Goal: Task Accomplishment & Management: Manage account settings

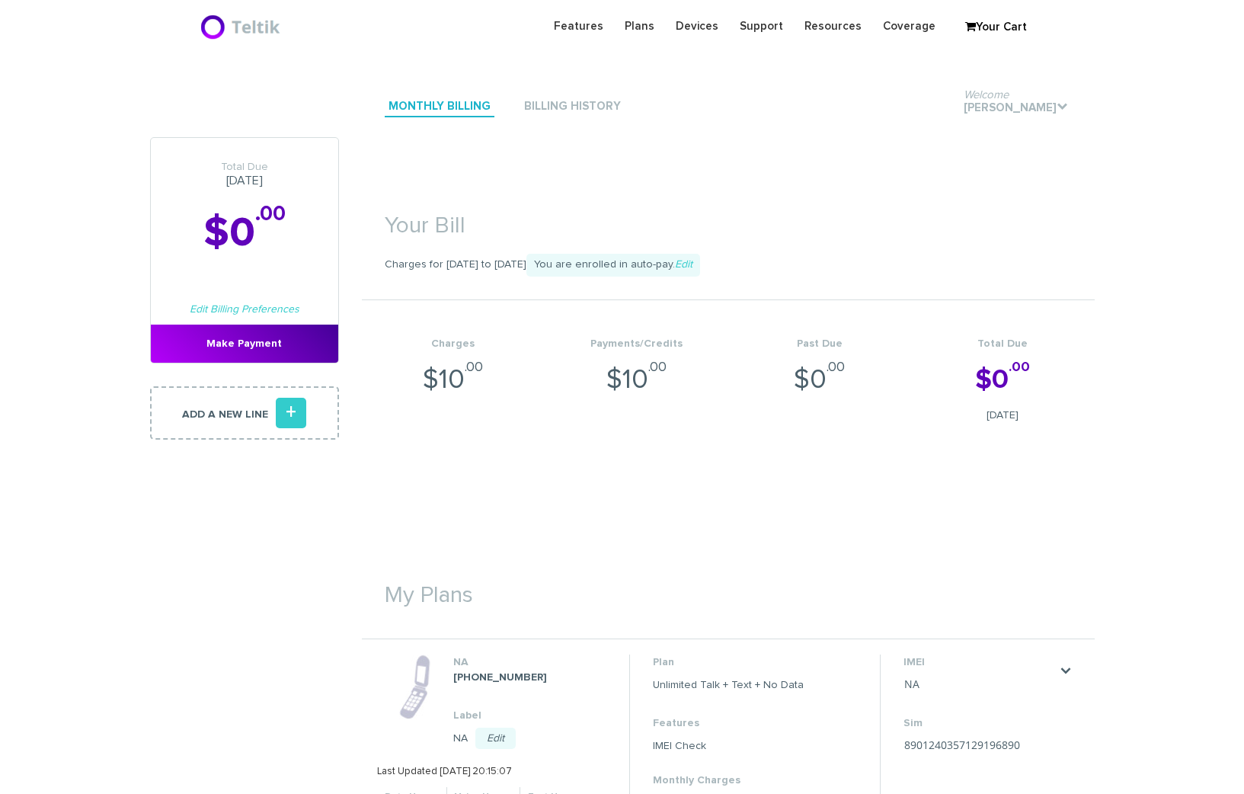
scroll to position [342, 0]
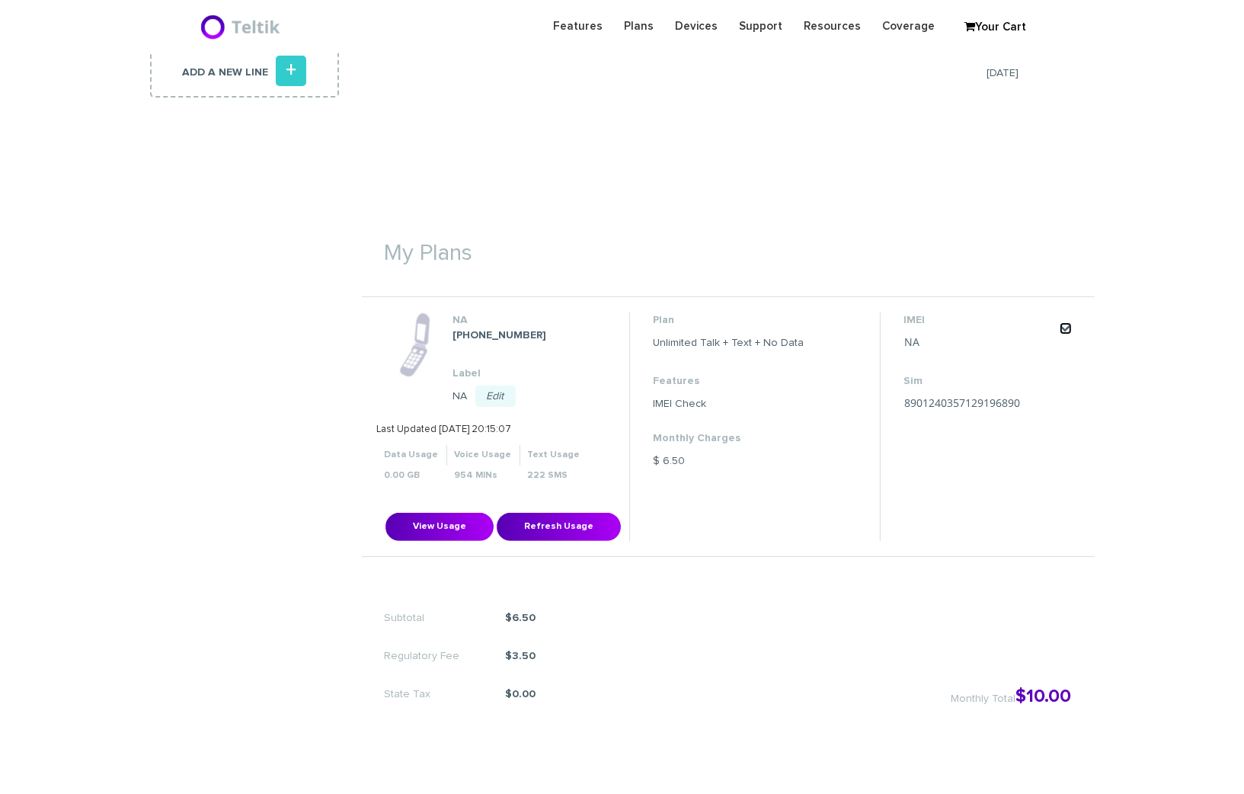
click at [1063, 333] on link "." at bounding box center [1065, 328] width 12 height 12
click at [1052, 372] on link "Change my plan" at bounding box center [1045, 373] width 68 height 9
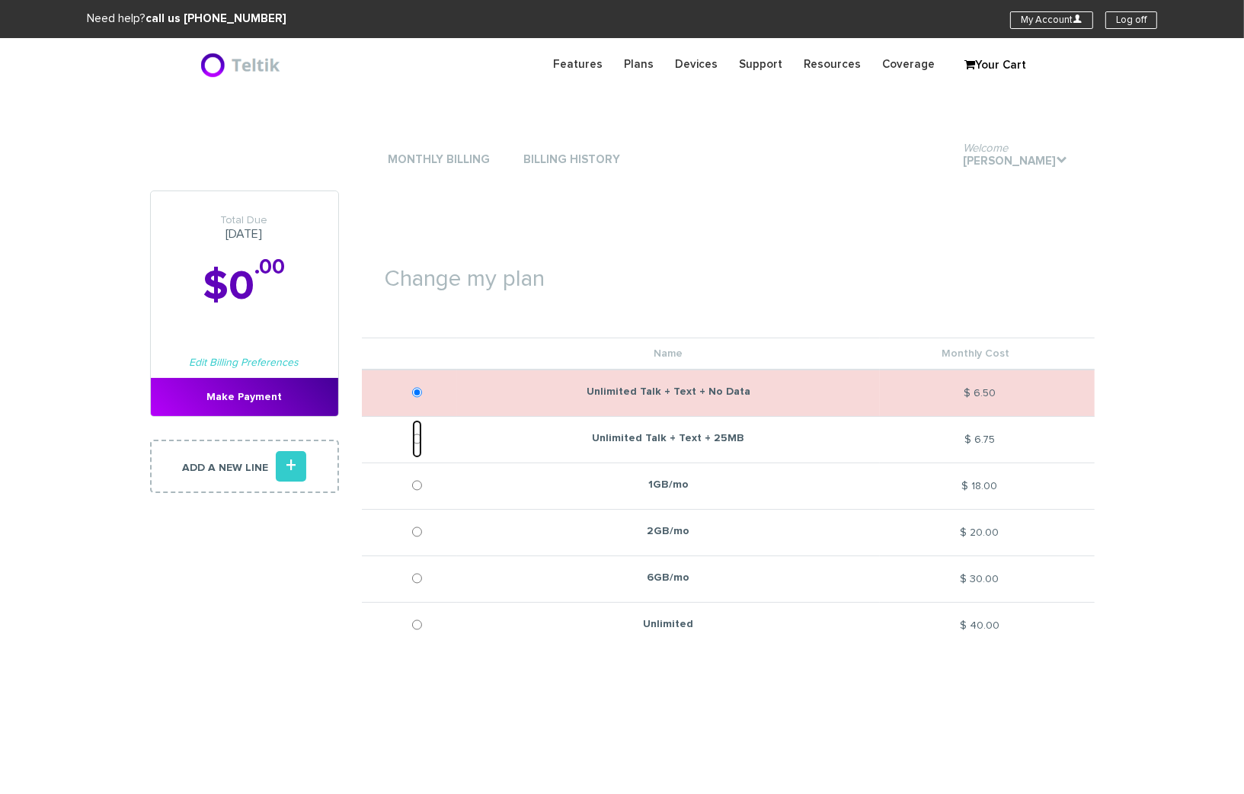
click at [420, 436] on input "Unlimited Talk + Text + 25MB" at bounding box center [417, 439] width 10 height 38
radio input "true"
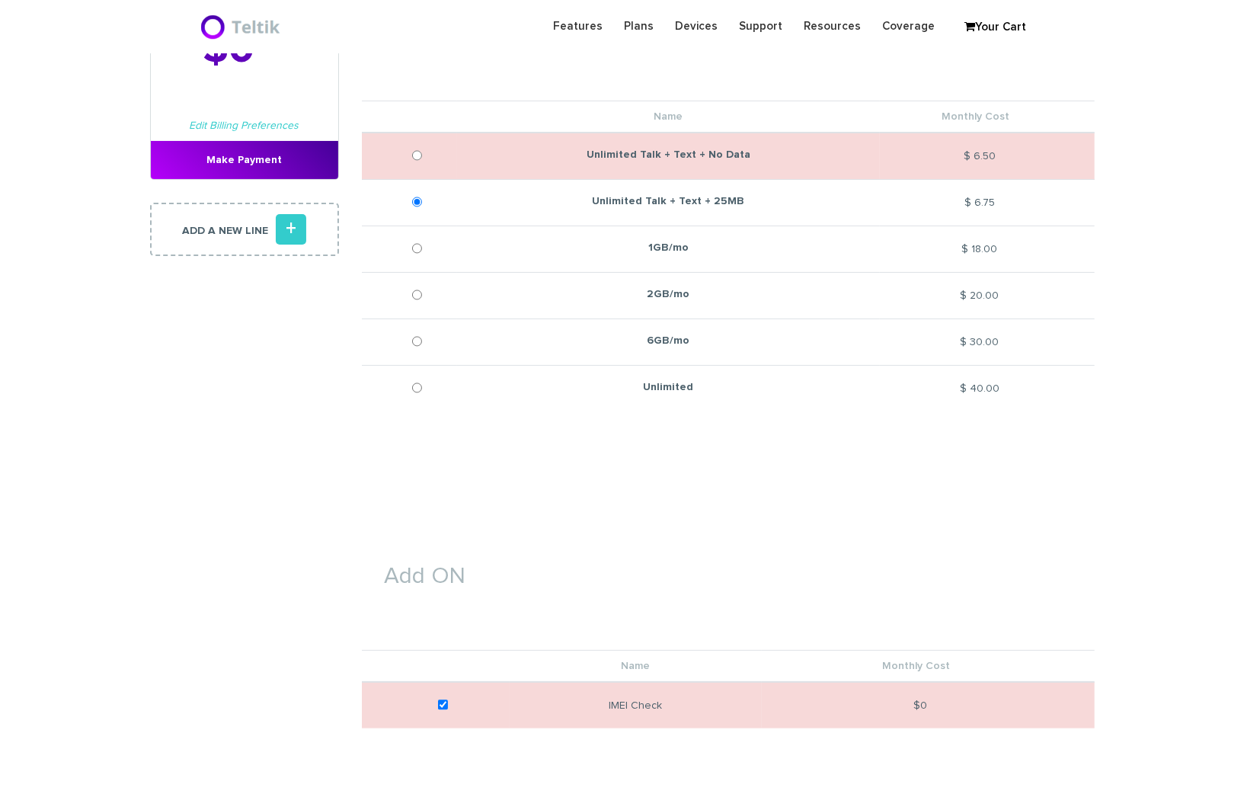
scroll to position [457, 0]
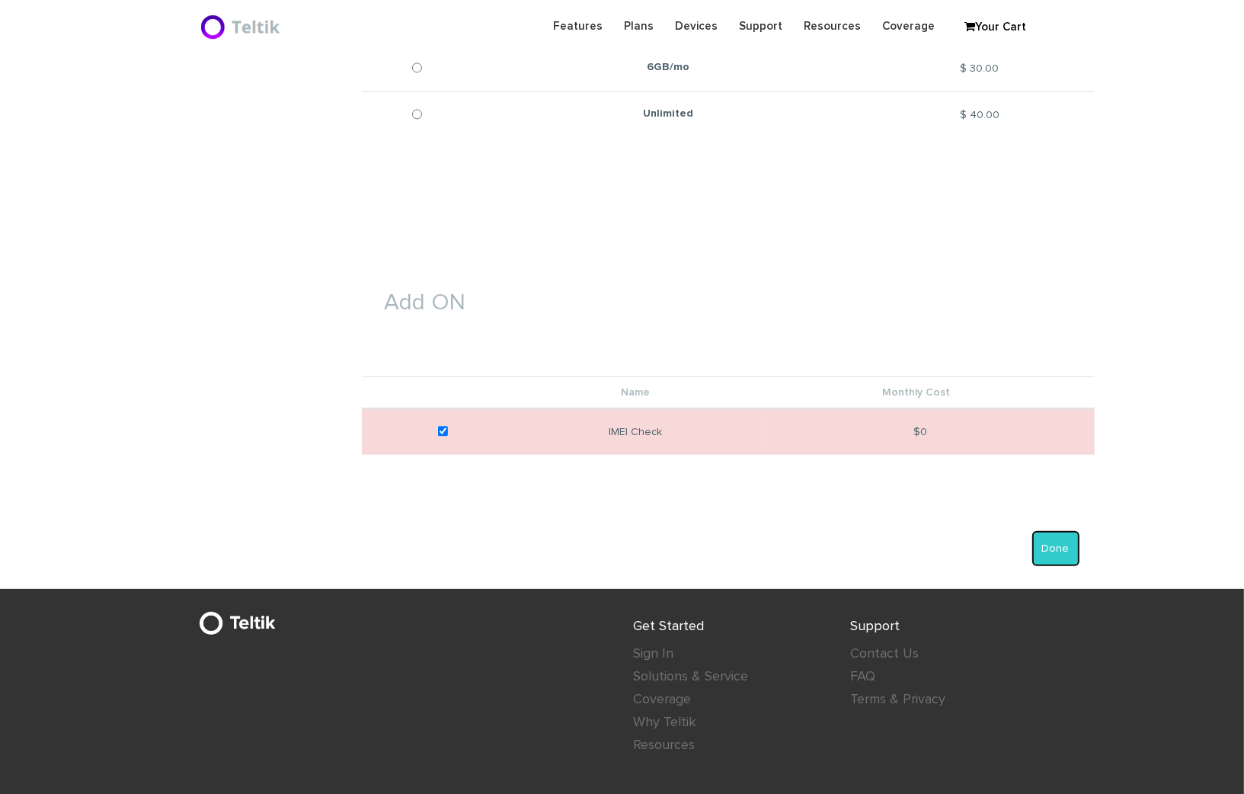
click at [1055, 561] on button "Done" at bounding box center [1055, 548] width 47 height 35
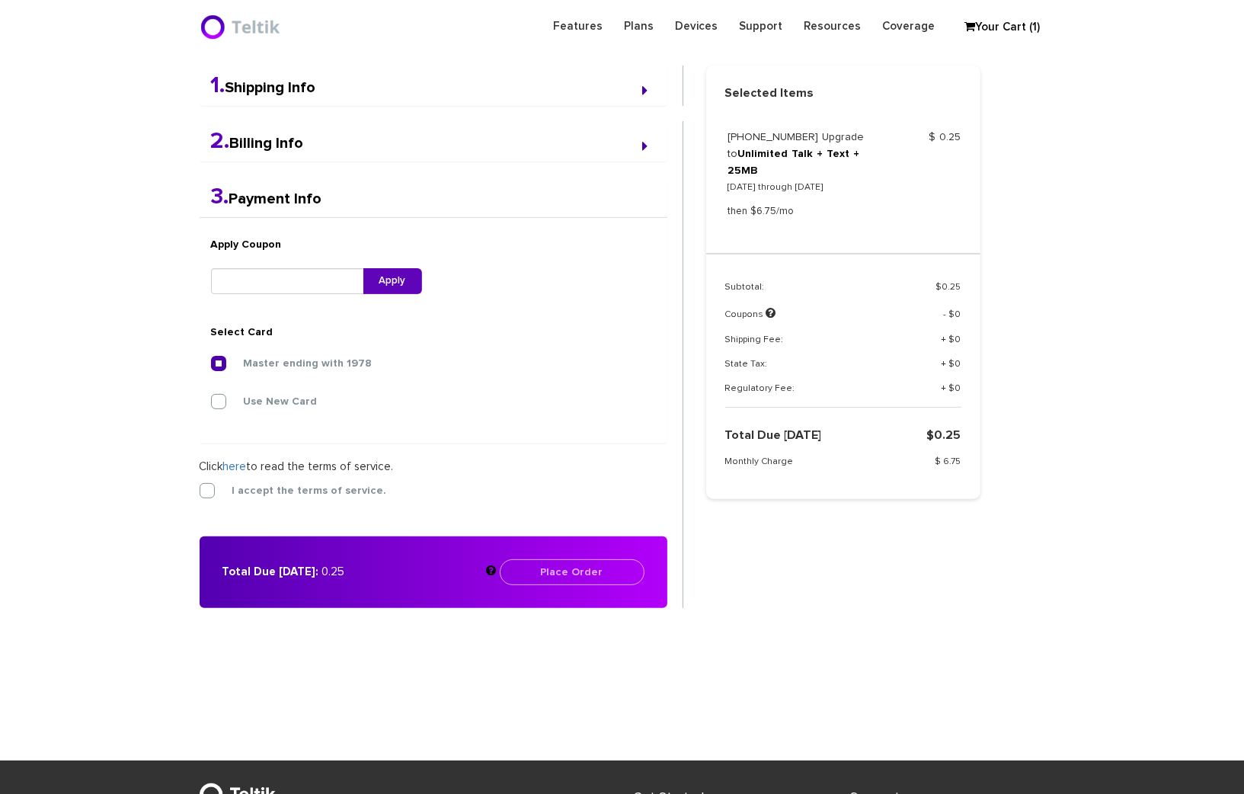
scroll to position [395, 0]
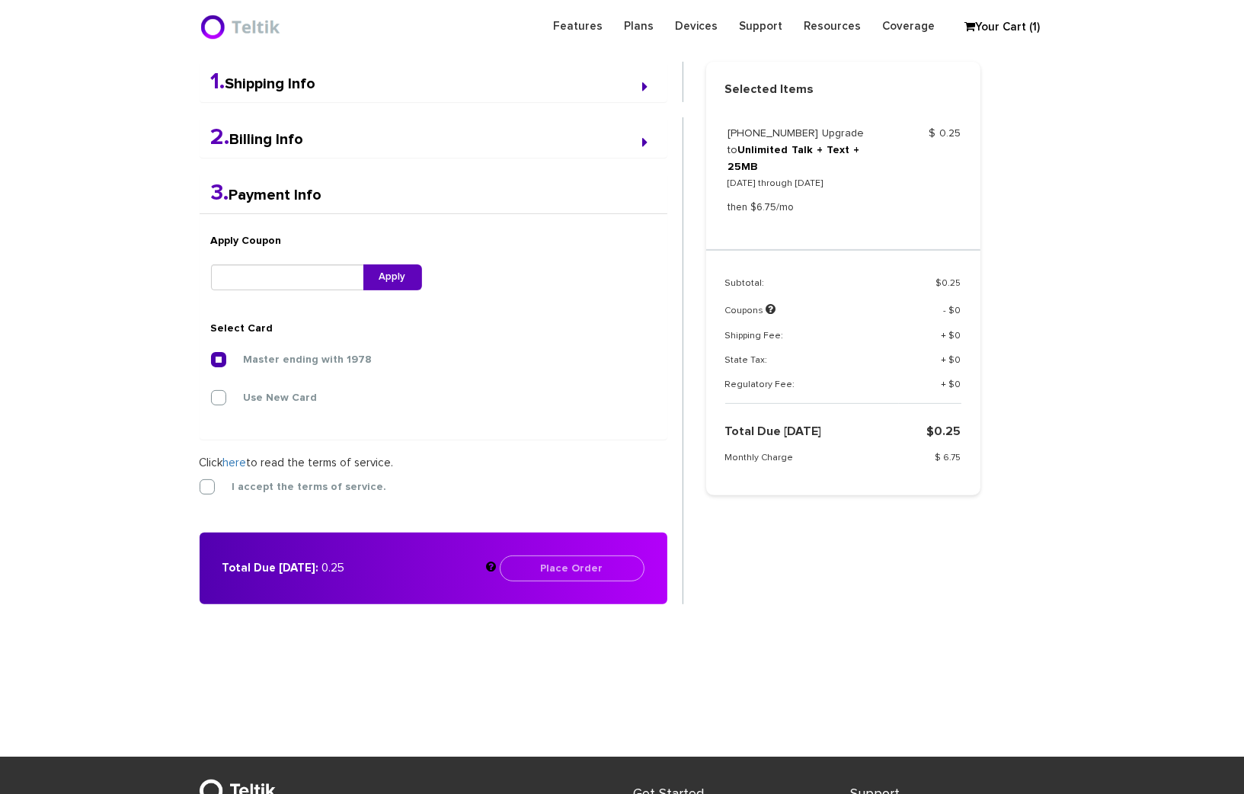
drag, startPoint x: 140, startPoint y: 401, endPoint x: 110, endPoint y: 242, distance: 161.9
click at [140, 401] on section "Choose Package Checkout Confirmation You are almost done! Please select/add you…" at bounding box center [622, 215] width 1244 height 929
drag, startPoint x: 214, startPoint y: 490, endPoint x: 277, endPoint y: 503, distance: 64.4
click at [214, 490] on label "I accept the terms of service." at bounding box center [297, 487] width 177 height 14
click at [200, 482] on input "I accept the terms of service." at bounding box center [200, 482] width 0 height 0
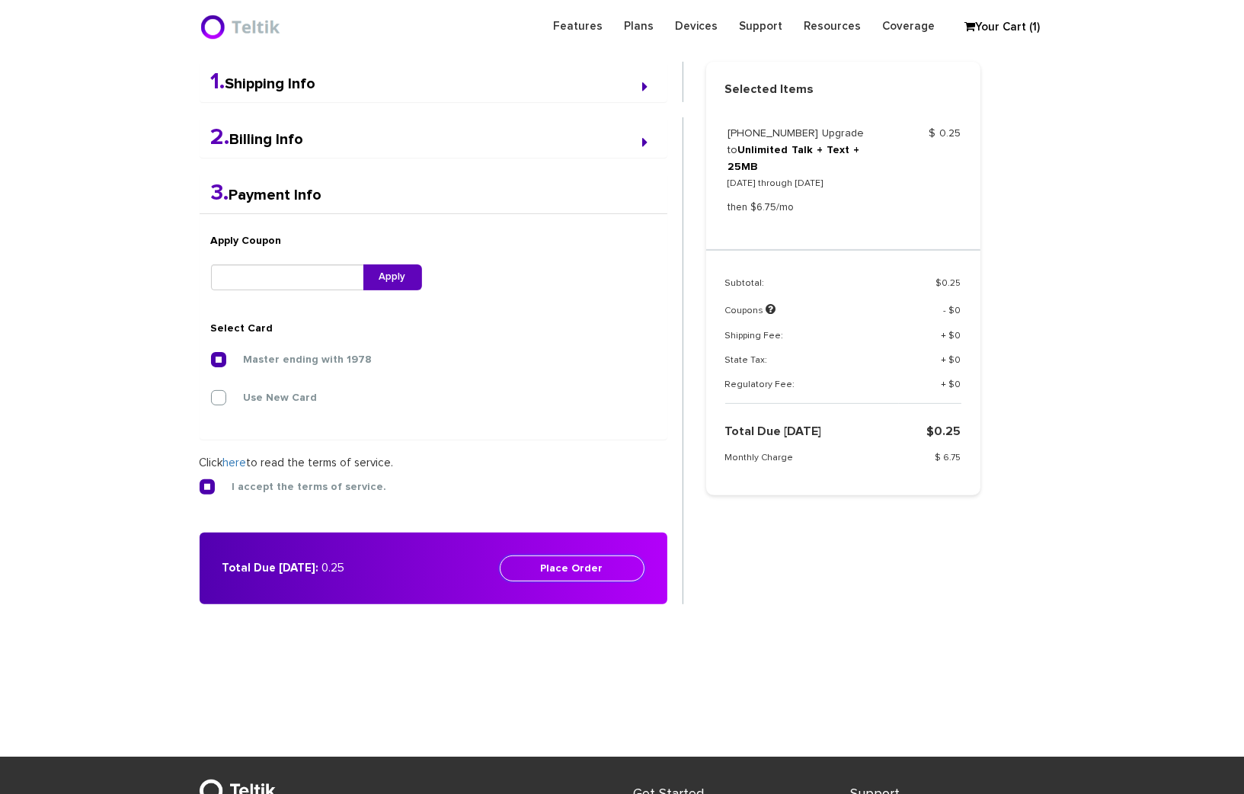
click at [560, 568] on button "Place Order" at bounding box center [572, 568] width 145 height 26
